Goal: Information Seeking & Learning: Learn about a topic

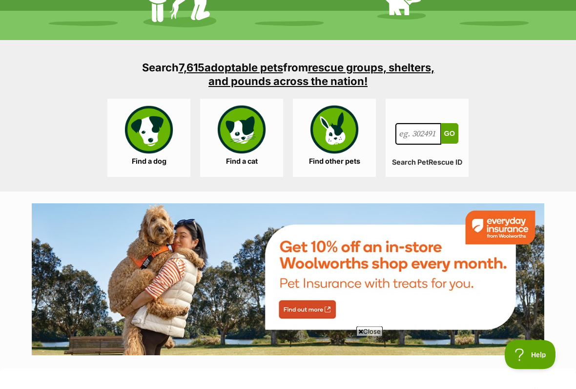
scroll to position [896, 0]
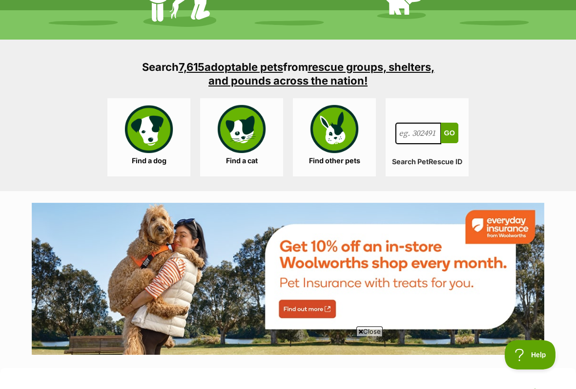
click at [148, 128] on link "Find a dog" at bounding box center [148, 137] width 83 height 78
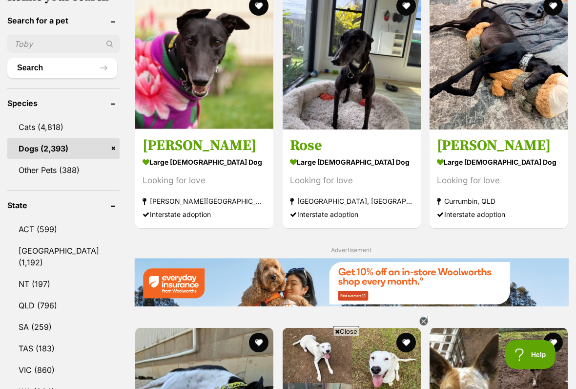
scroll to position [351, 0]
click at [71, 240] on link "[GEOGRAPHIC_DATA] (1,192)" at bounding box center [63, 256] width 112 height 32
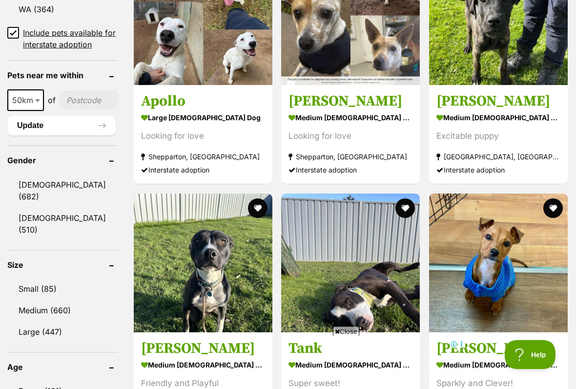
scroll to position [733, 0]
click at [87, 300] on link "Medium (660)" at bounding box center [62, 310] width 111 height 20
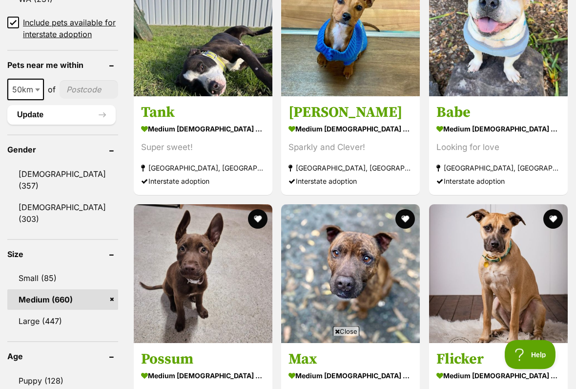
scroll to position [721, 0]
click at [68, 187] on link "[DEMOGRAPHIC_DATA] (357)" at bounding box center [62, 180] width 111 height 32
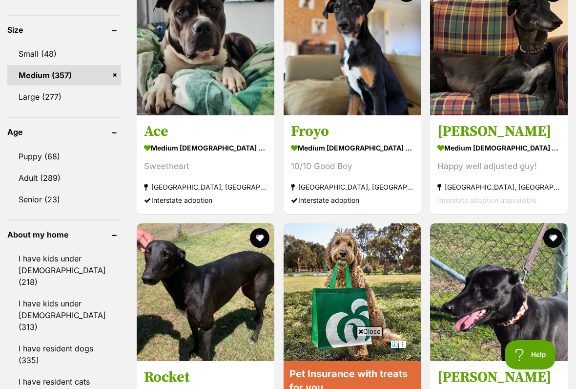
scroll to position [950, 0]
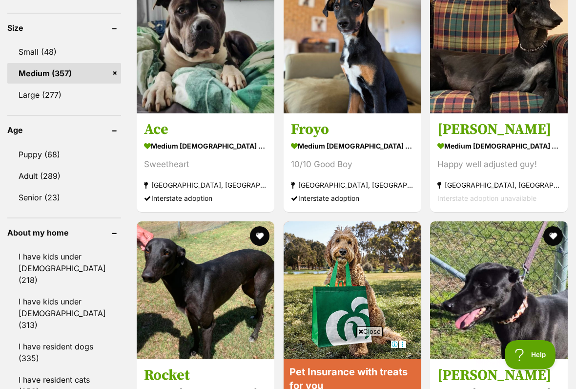
click at [77, 165] on link "Adult (289)" at bounding box center [64, 175] width 114 height 20
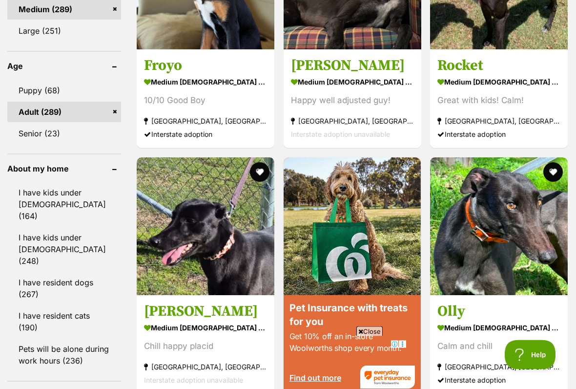
scroll to position [1038, 0]
click at [75, 227] on link "I have kids under 12 years old (248)" at bounding box center [64, 249] width 114 height 44
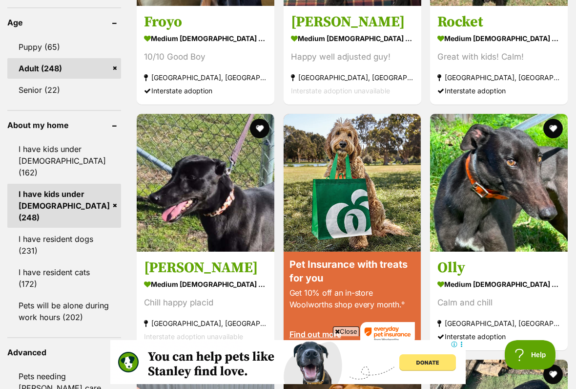
click at [82, 295] on link "Pets will be alone during work hours (202)" at bounding box center [64, 311] width 114 height 32
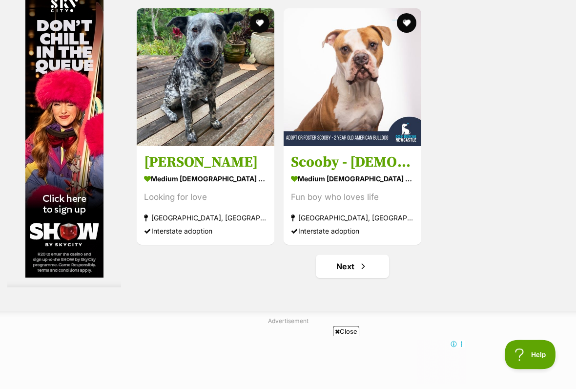
scroll to position [1923, 0]
click at [368, 278] on link "Next" at bounding box center [352, 265] width 73 height 23
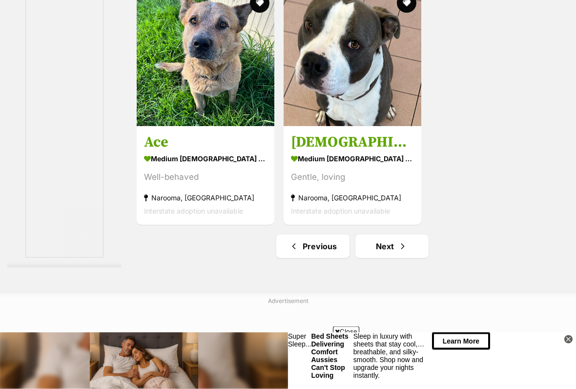
scroll to position [1943, 0]
click at [398, 252] on span "Next page" at bounding box center [403, 246] width 10 height 12
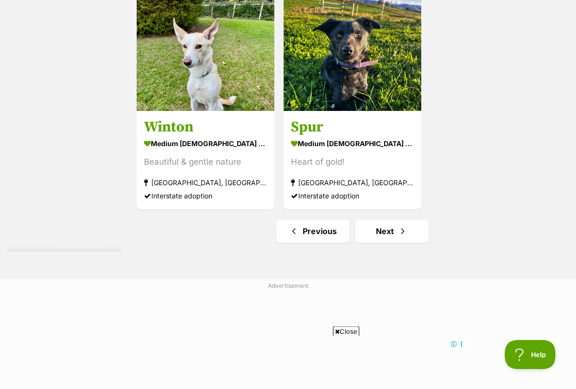
scroll to position [2055, 0]
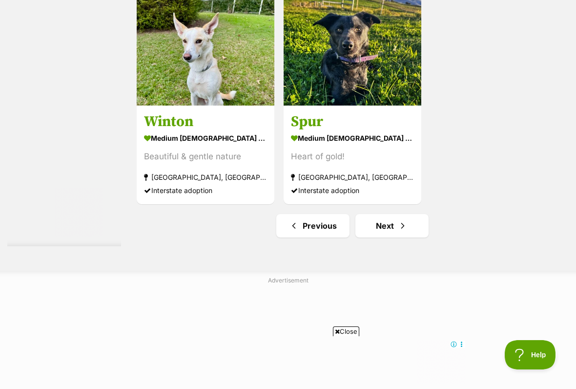
click at [398, 231] on span "Next page" at bounding box center [403, 226] width 10 height 12
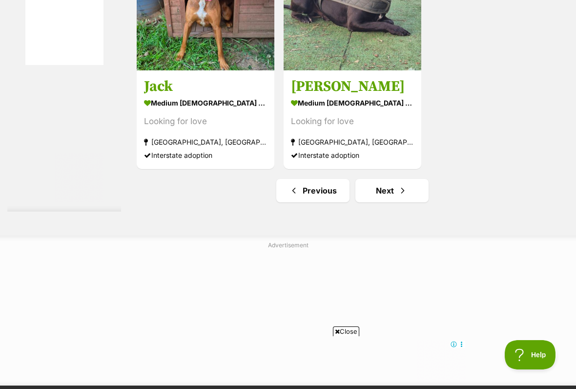
scroll to position [2023, 0]
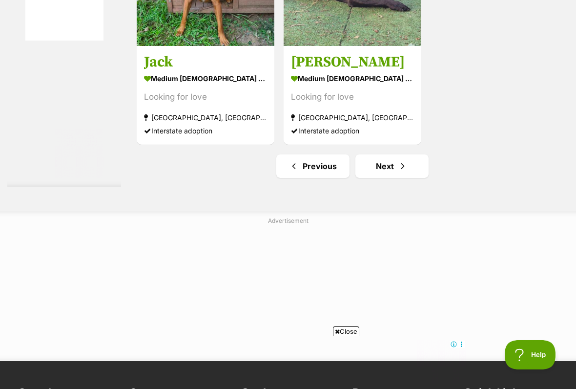
click at [397, 178] on link "Next" at bounding box center [391, 165] width 73 height 23
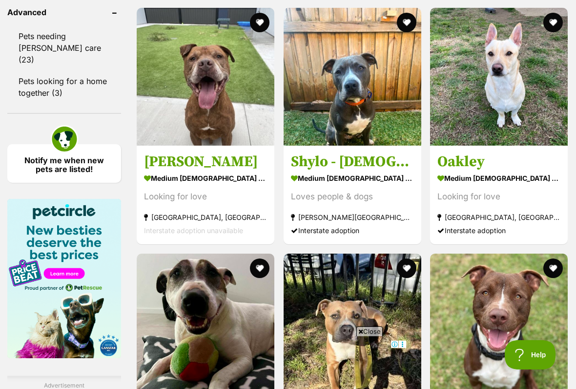
click at [526, 139] on img at bounding box center [499, 77] width 138 height 138
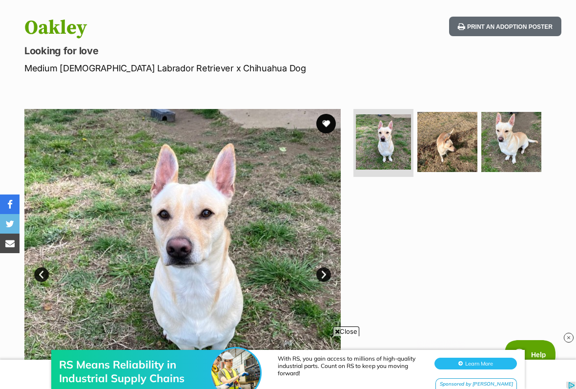
scroll to position [99, 0]
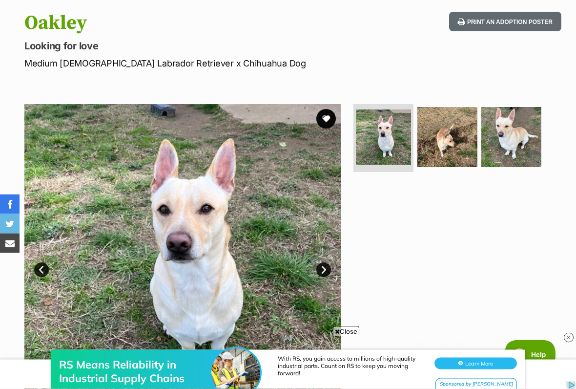
click at [325, 116] on button "favourite" at bounding box center [326, 119] width 20 height 20
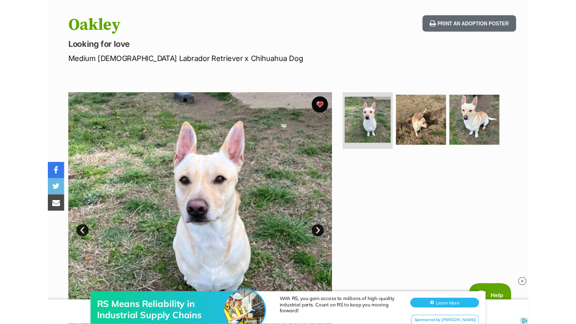
scroll to position [0, 0]
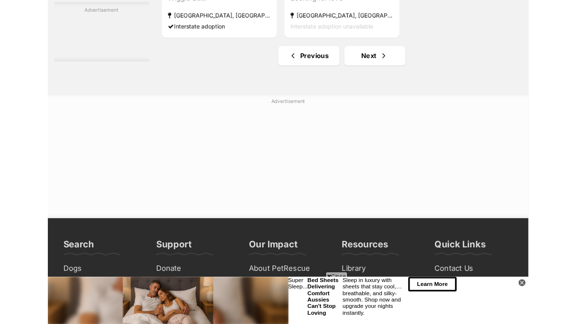
scroll to position [2111, 0]
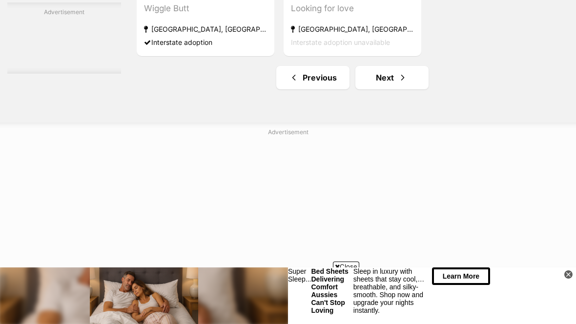
click at [398, 83] on span "Next page" at bounding box center [403, 78] width 10 height 12
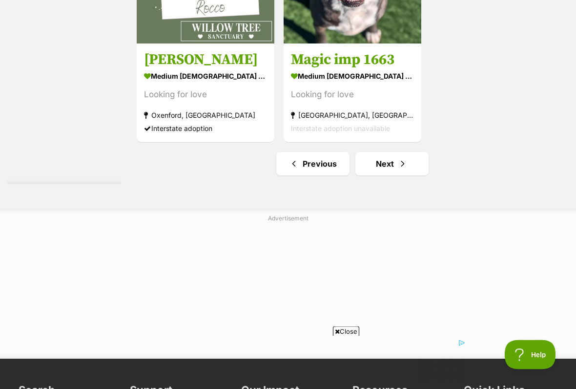
scroll to position [2126, 0]
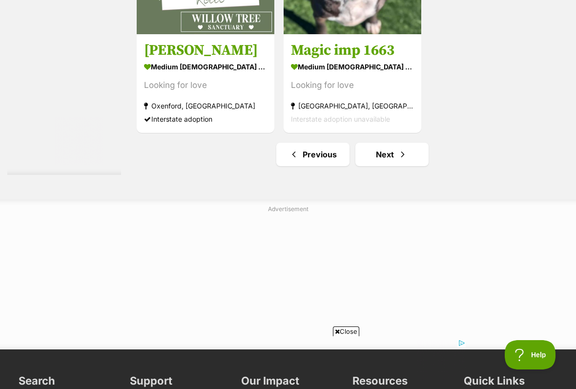
click at [398, 160] on span "Next page" at bounding box center [403, 154] width 10 height 12
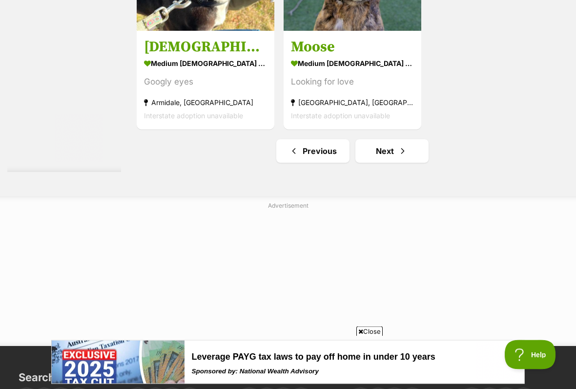
scroll to position [2038, 0]
click at [398, 157] on span "Next page" at bounding box center [403, 151] width 10 height 12
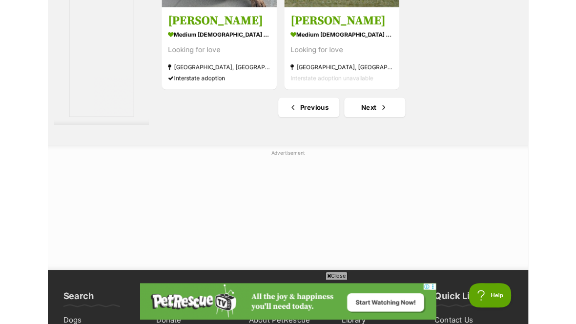
scroll to position [2053, 0]
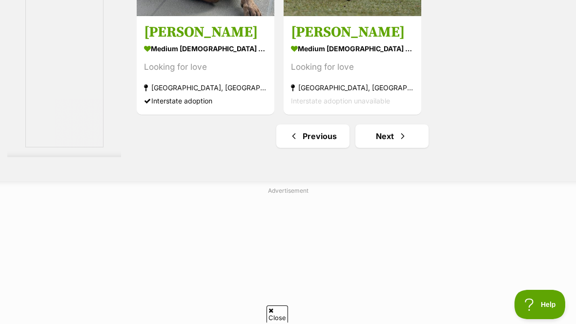
click at [384, 148] on link "Next" at bounding box center [391, 135] width 73 height 23
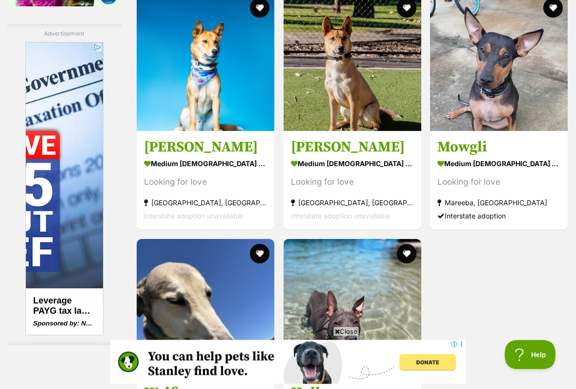
scroll to position [1784, 0]
click at [365, 115] on img at bounding box center [353, 62] width 138 height 138
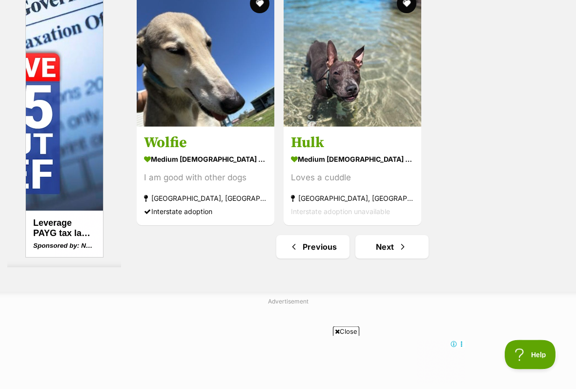
scroll to position [2034, 0]
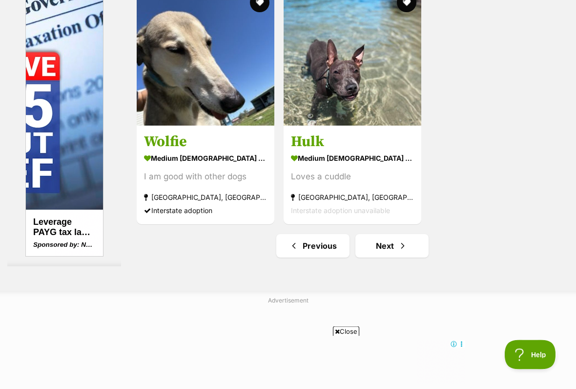
click at [378, 258] on link "Next" at bounding box center [391, 245] width 73 height 23
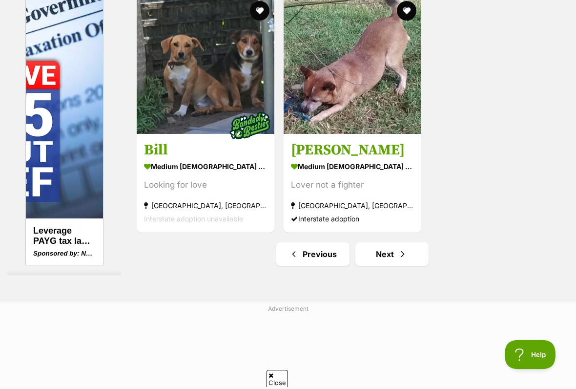
scroll to position [1936, 0]
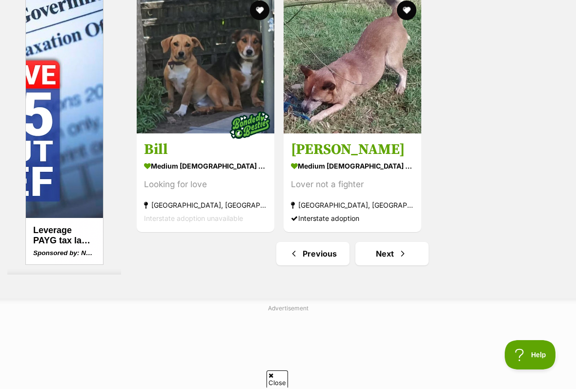
click at [378, 265] on link "Next" at bounding box center [391, 253] width 73 height 23
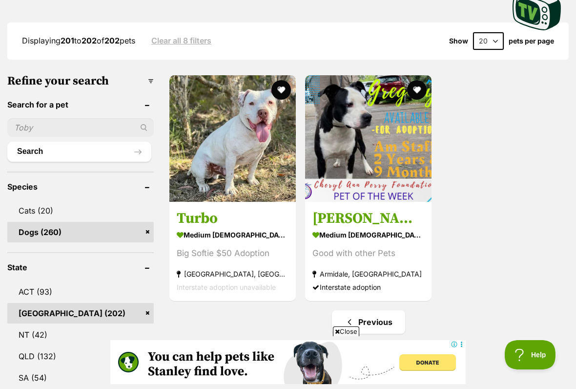
click at [353, 316] on span "Previous page" at bounding box center [350, 322] width 10 height 12
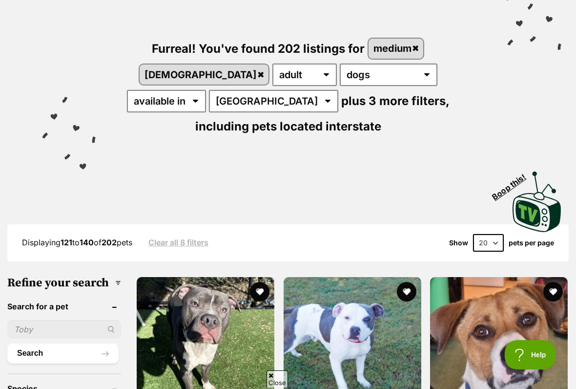
click at [492, 234] on select "20 40 60" at bounding box center [488, 243] width 31 height 18
click at [491, 234] on select "20 40 60" at bounding box center [488, 243] width 31 height 18
select select "60"
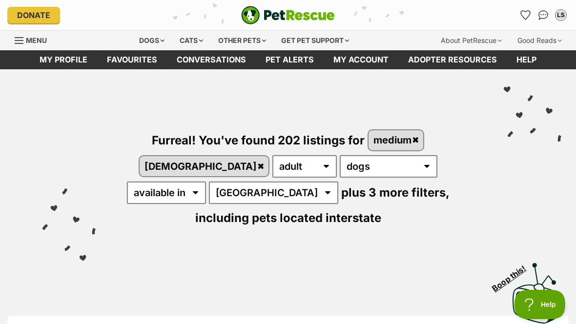
click at [526, 9] on link "Favourites" at bounding box center [526, 15] width 16 height 16
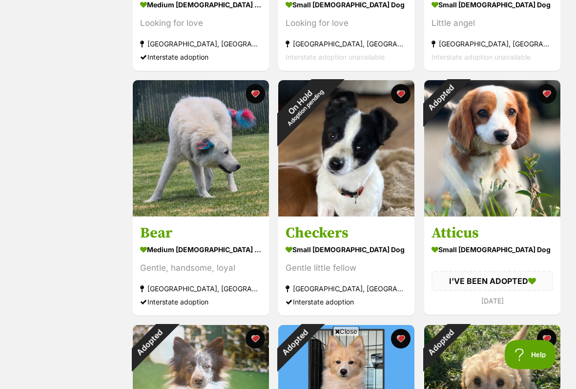
scroll to position [365, 0]
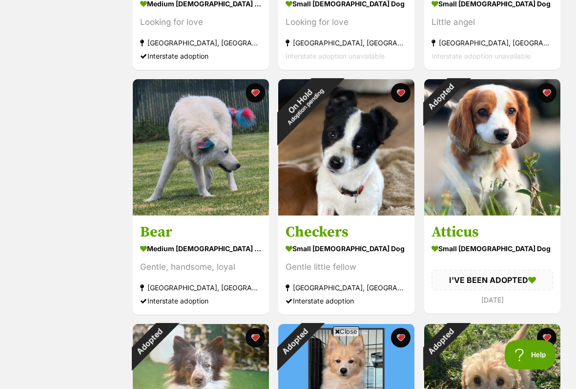
click at [327, 128] on div "On Hold Adoption pending" at bounding box center [302, 103] width 49 height 49
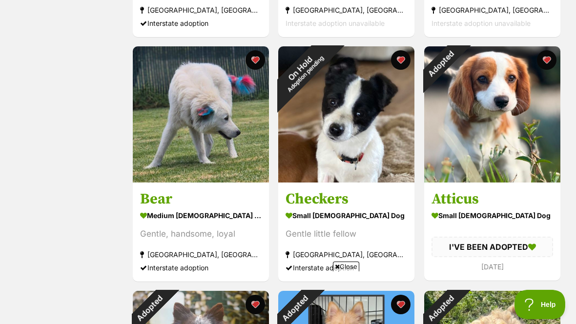
scroll to position [0, 0]
click at [327, 95] on div "On Hold Adoption pending" at bounding box center [302, 70] width 49 height 49
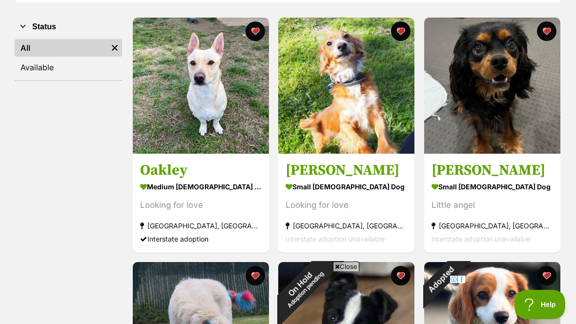
scroll to position [182, 0]
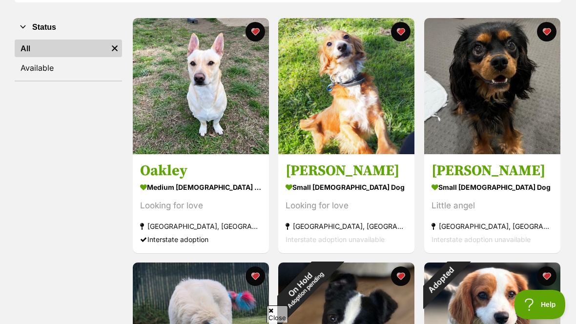
click at [225, 97] on img at bounding box center [201, 86] width 136 height 136
click at [380, 66] on img at bounding box center [346, 86] width 136 height 136
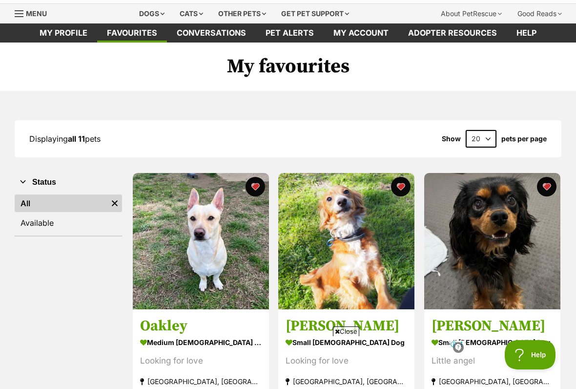
click at [504, 254] on img at bounding box center [492, 241] width 136 height 136
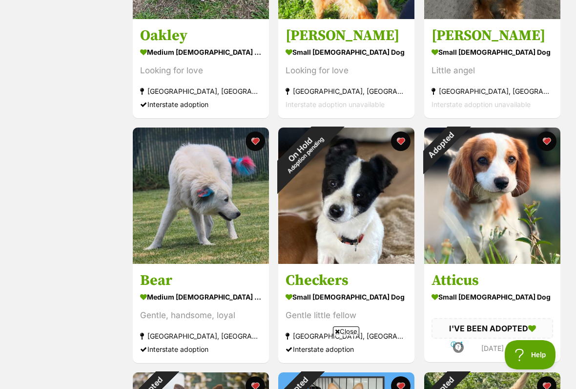
scroll to position [322, 0]
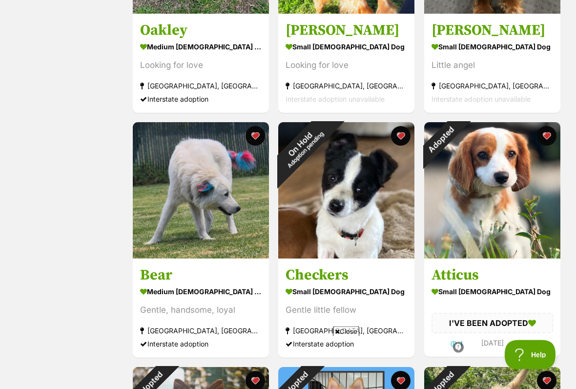
click at [215, 226] on img at bounding box center [201, 191] width 136 height 136
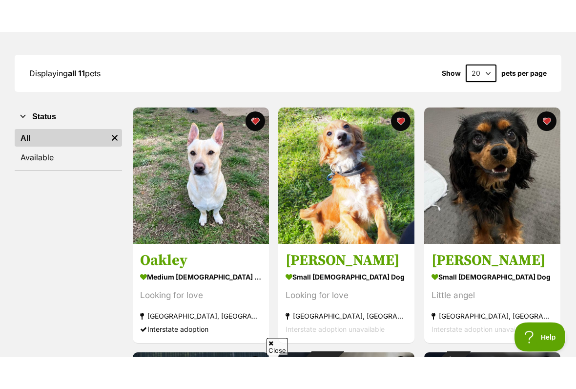
scroll to position [124, 0]
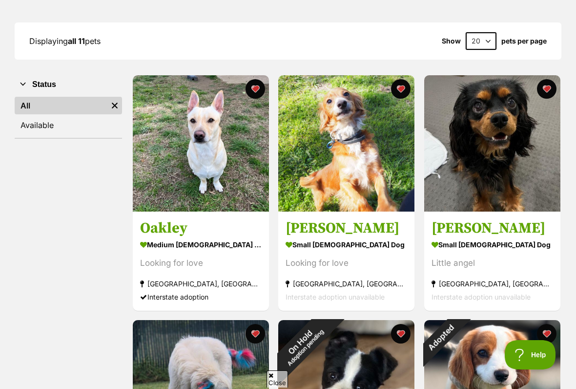
click at [160, 172] on img at bounding box center [201, 143] width 136 height 136
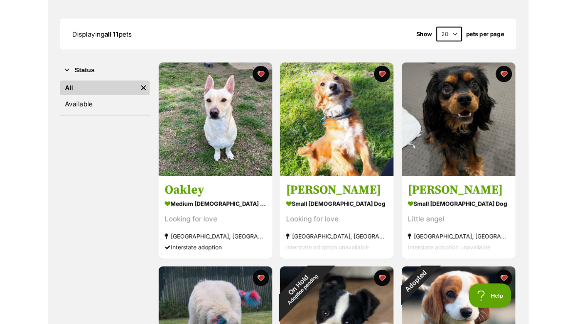
scroll to position [152, 0]
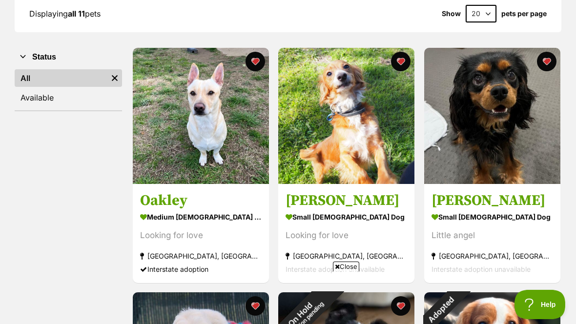
click at [363, 144] on img at bounding box center [346, 116] width 136 height 136
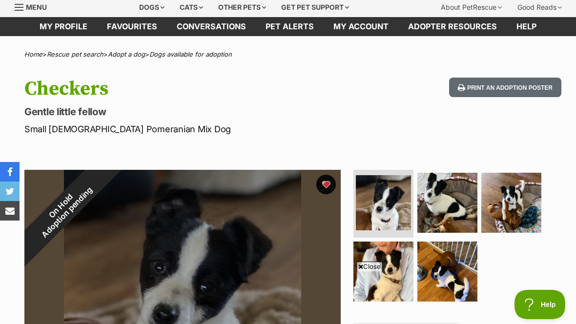
scroll to position [28, 0]
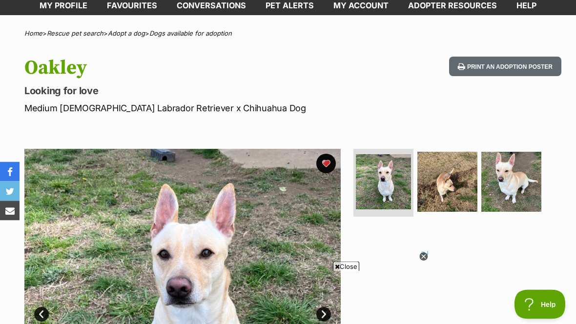
scroll to position [33, 0]
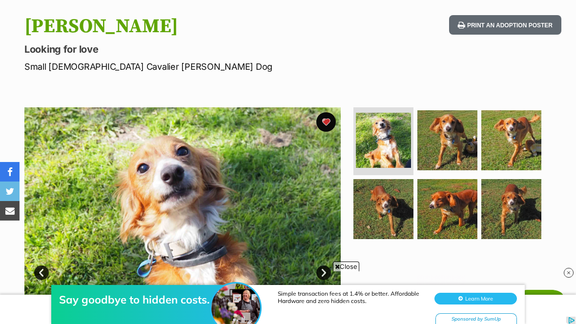
scroll to position [87, 0]
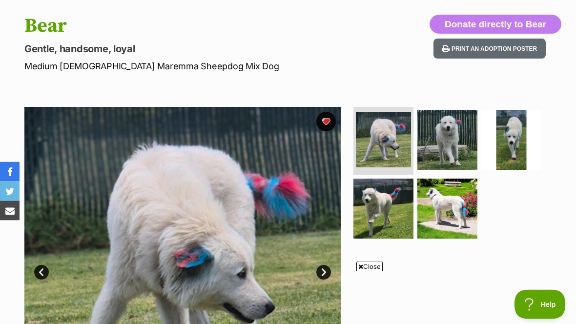
scroll to position [67, 0]
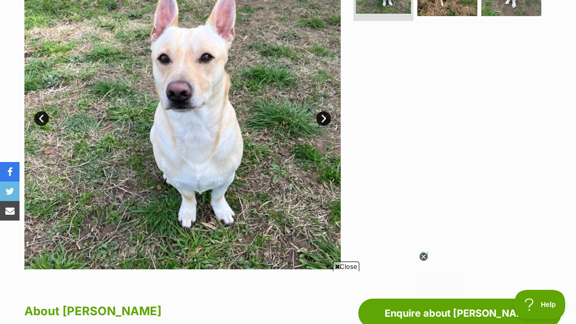
scroll to position [232, 0]
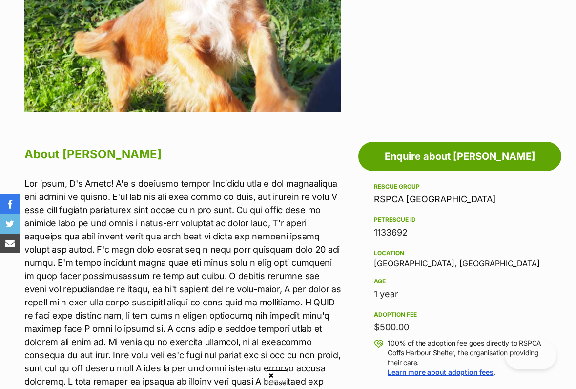
scroll to position [399, 0]
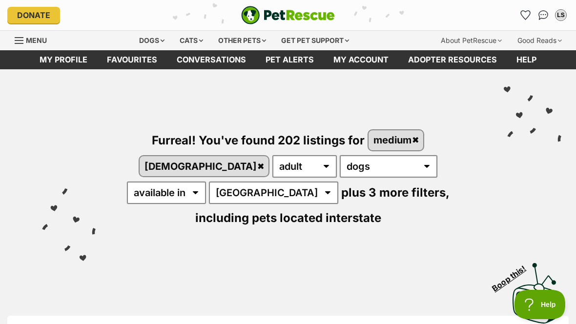
click at [529, 10] on link "Favourites" at bounding box center [526, 15] width 16 height 16
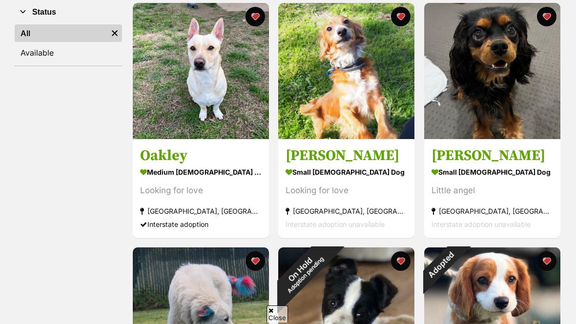
scroll to position [197, 0]
click at [510, 91] on img at bounding box center [492, 71] width 136 height 136
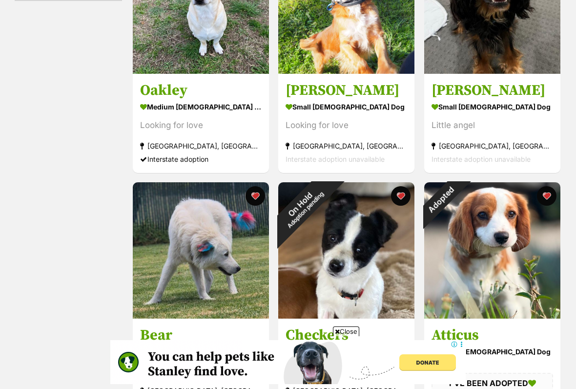
scroll to position [264, 0]
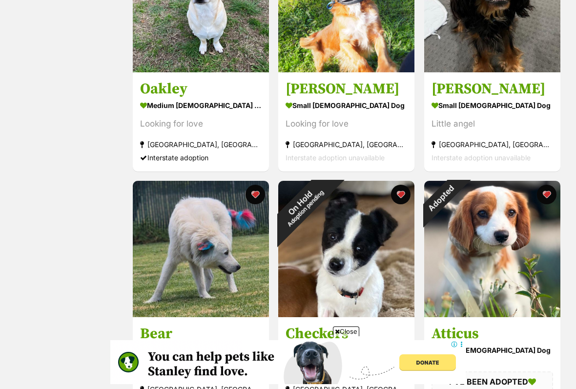
click at [222, 238] on img at bounding box center [201, 249] width 136 height 136
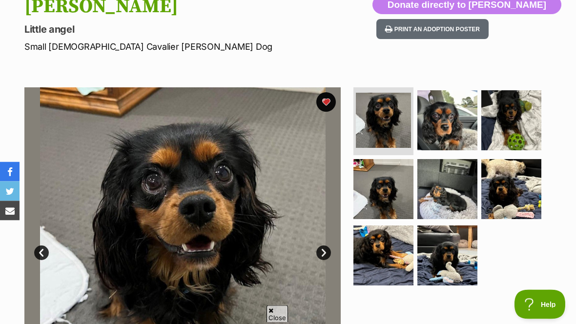
scroll to position [108, 0]
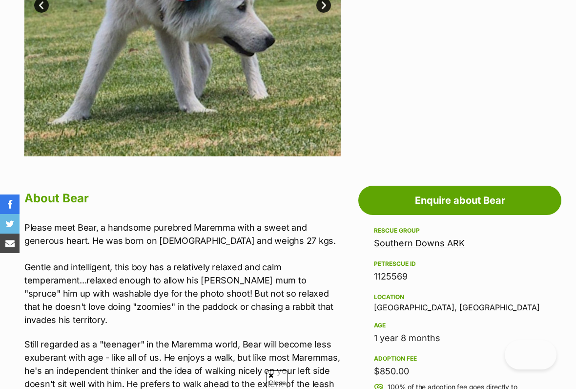
scroll to position [368, 0]
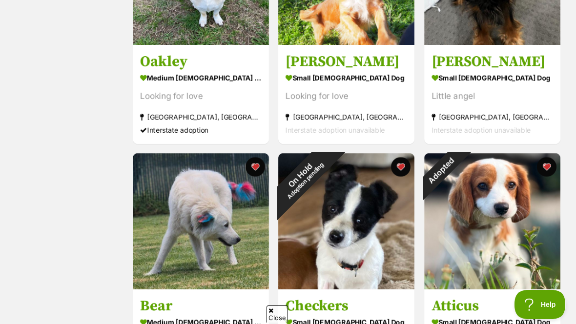
click at [327, 202] on div "On Hold Adoption pending" at bounding box center [302, 177] width 49 height 49
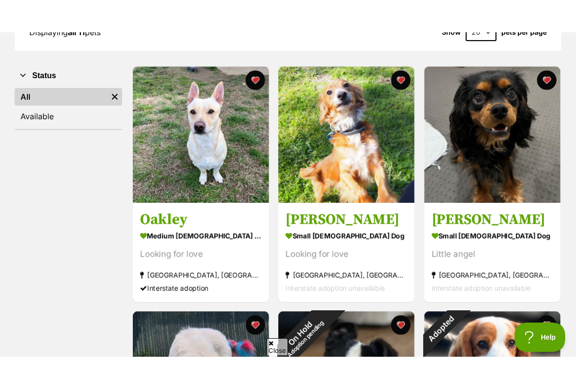
scroll to position [177, 0]
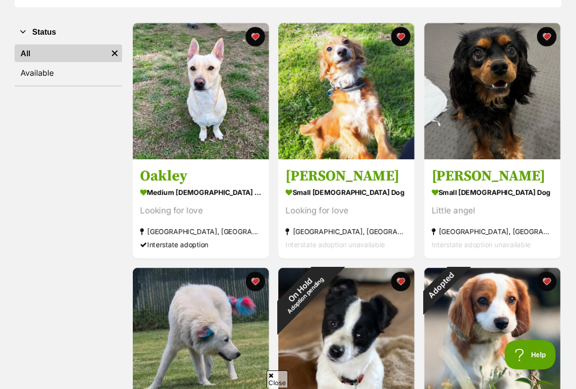
click at [224, 129] on img at bounding box center [201, 91] width 136 height 136
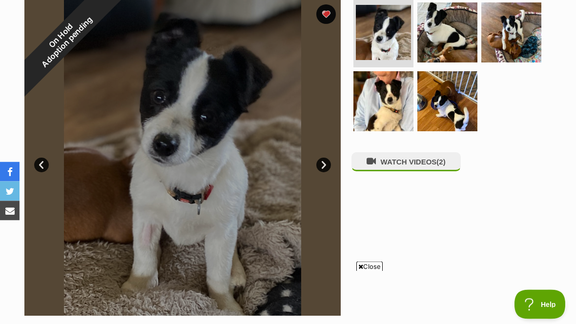
scroll to position [199, 0]
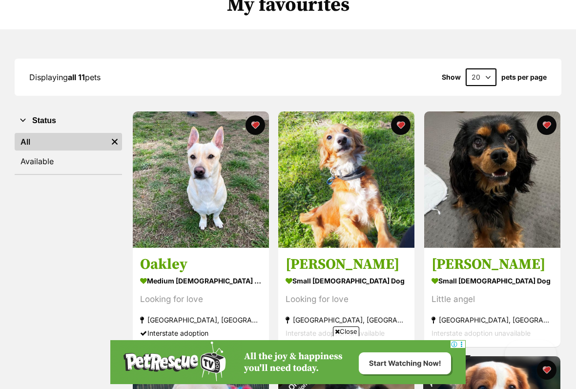
click at [382, 195] on img at bounding box center [346, 179] width 136 height 136
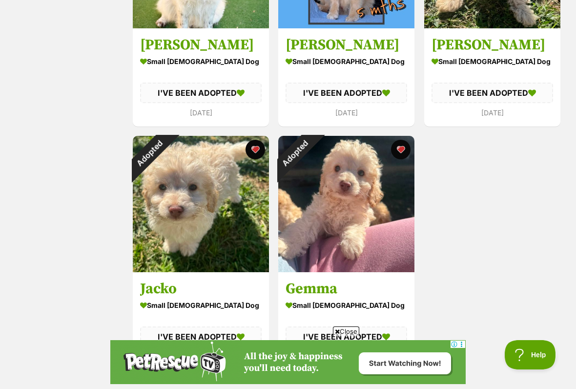
scroll to position [803, 0]
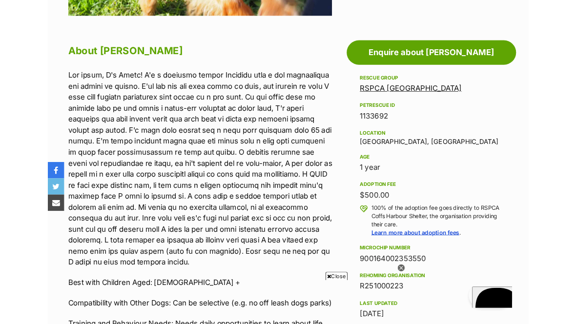
scroll to position [181, 0]
